Goal: Transaction & Acquisition: Register for event/course

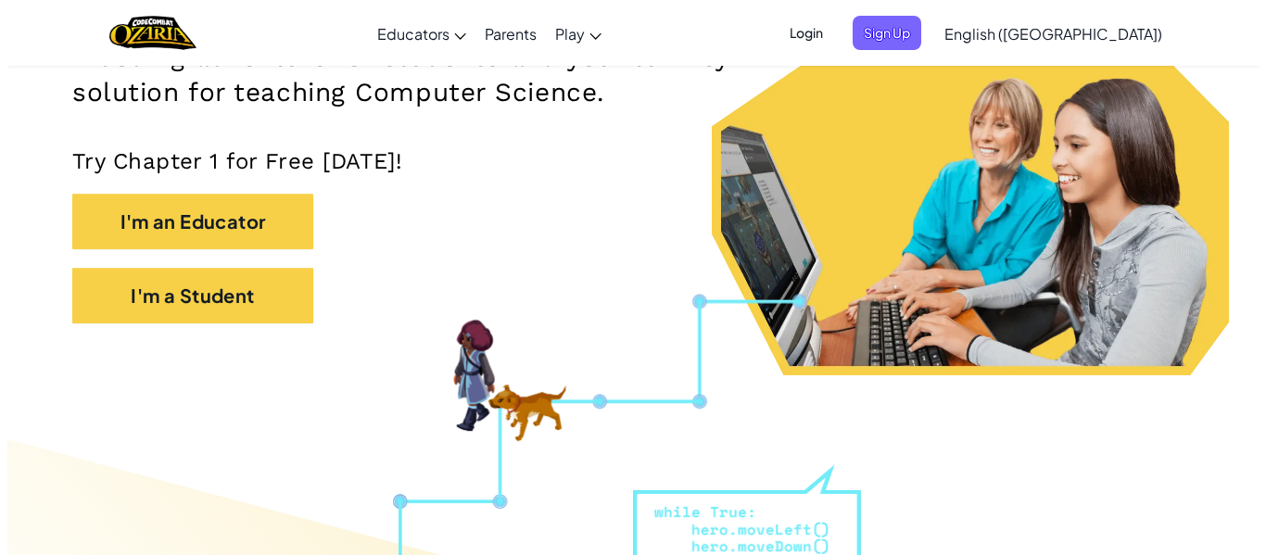
scroll to position [331, 0]
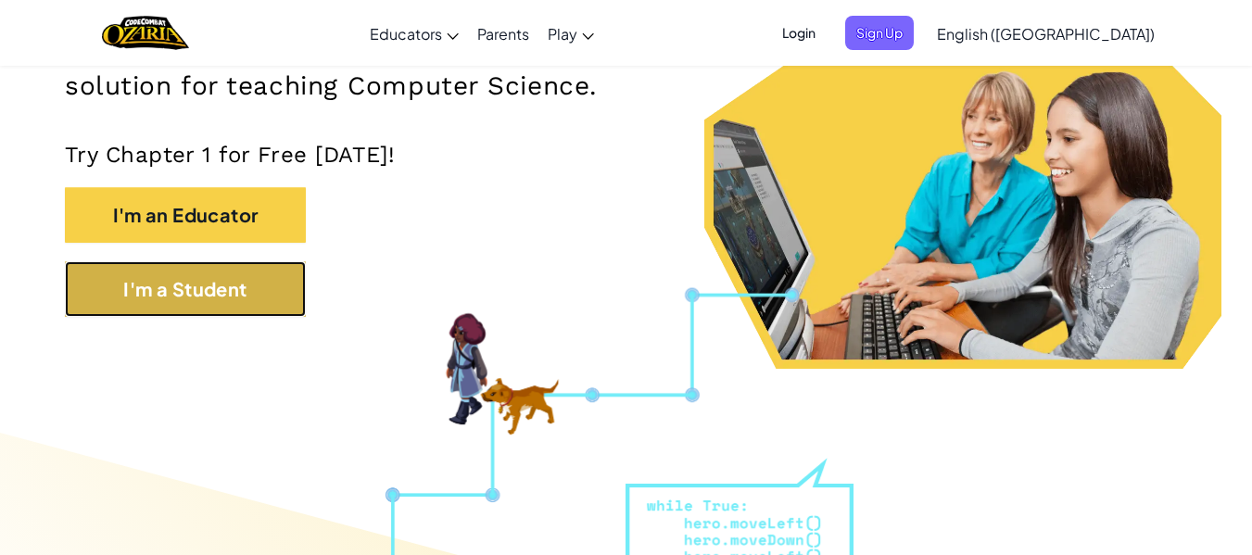
click at [249, 290] on button "I'm a Student" at bounding box center [185, 289] width 241 height 56
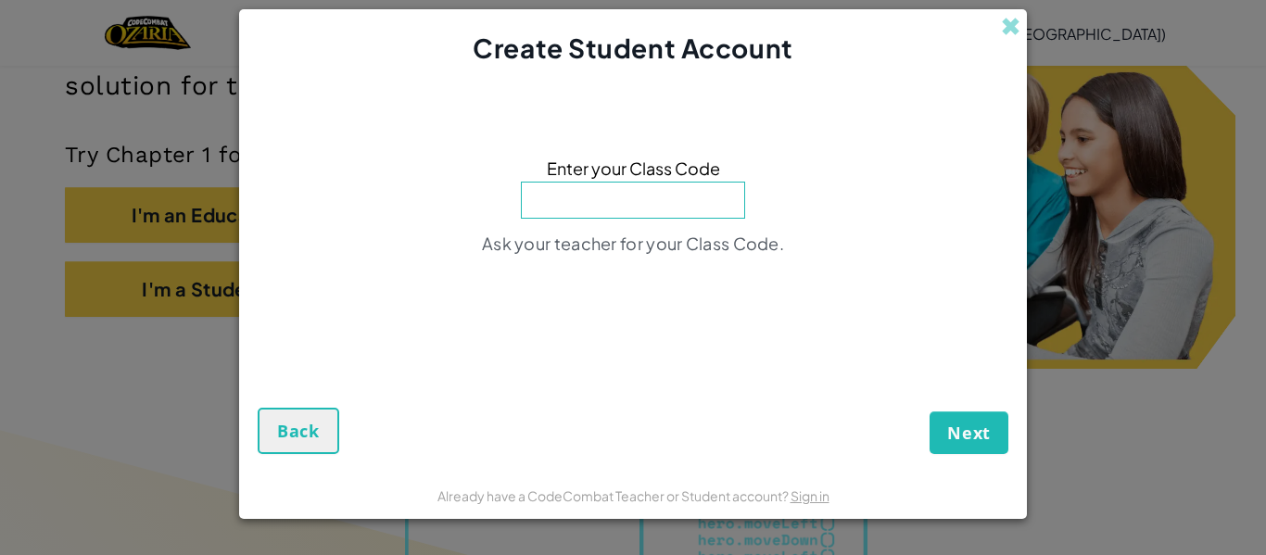
click at [578, 221] on div "Enter your Class Code Ask your teacher for your Class Code." at bounding box center [633, 211] width 751 height 252
click at [610, 206] on input at bounding box center [633, 200] width 224 height 37
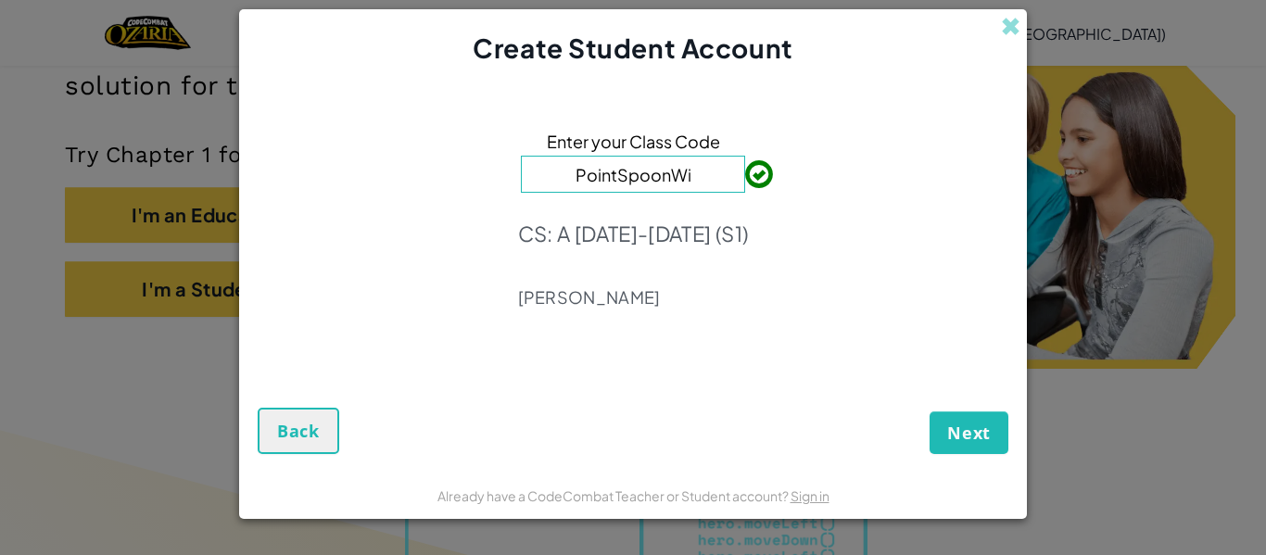
type input "PointSpoonWin"
click button "Next" at bounding box center [969, 433] width 79 height 43
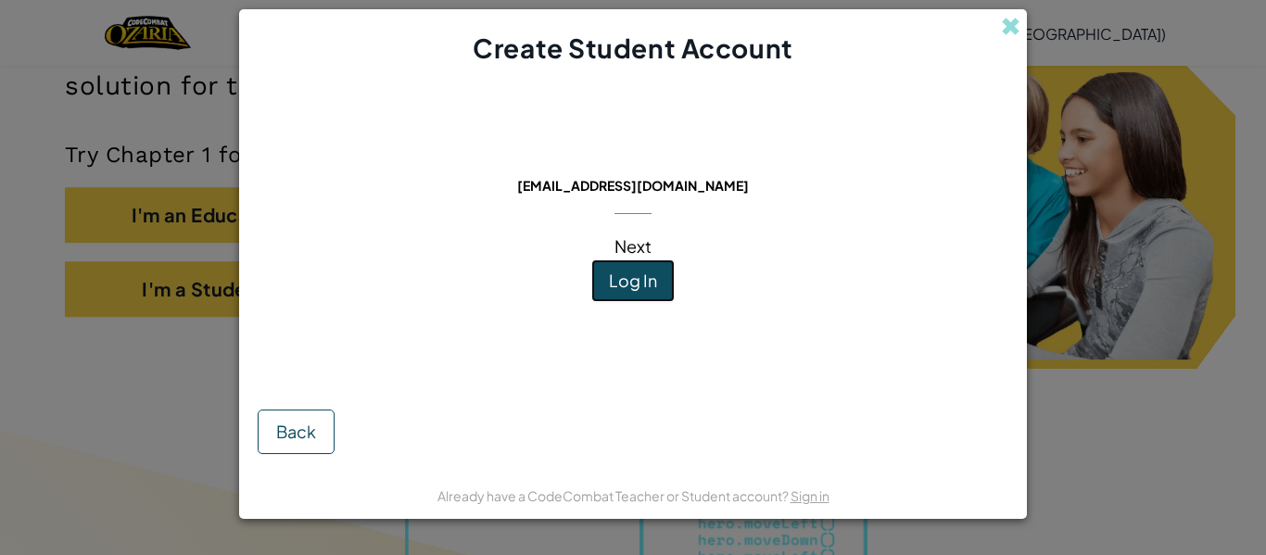
click at [607, 284] on button "Log In" at bounding box center [632, 281] width 83 height 43
